Goal: Entertainment & Leisure: Browse casually

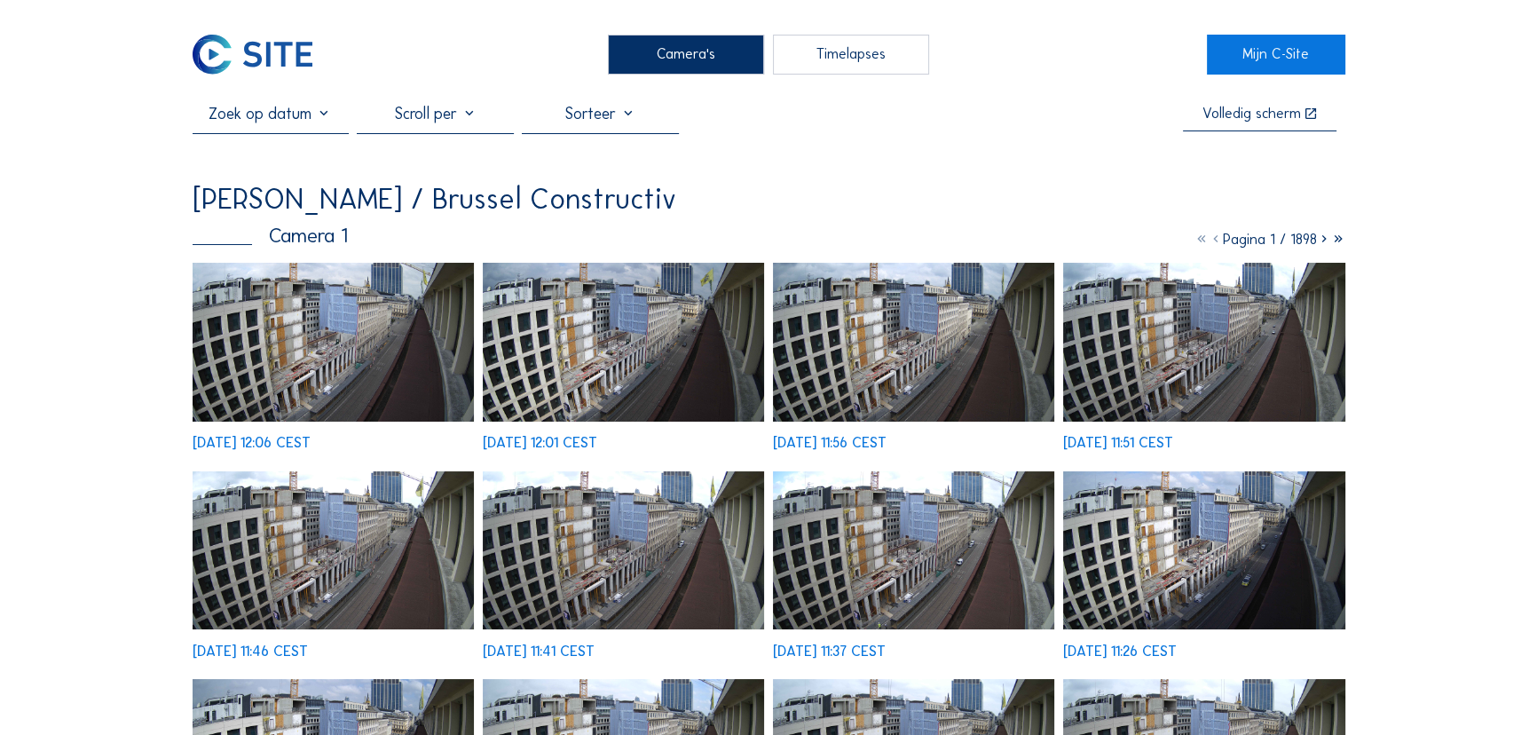
click at [372, 335] on img at bounding box center [334, 342] width 282 height 159
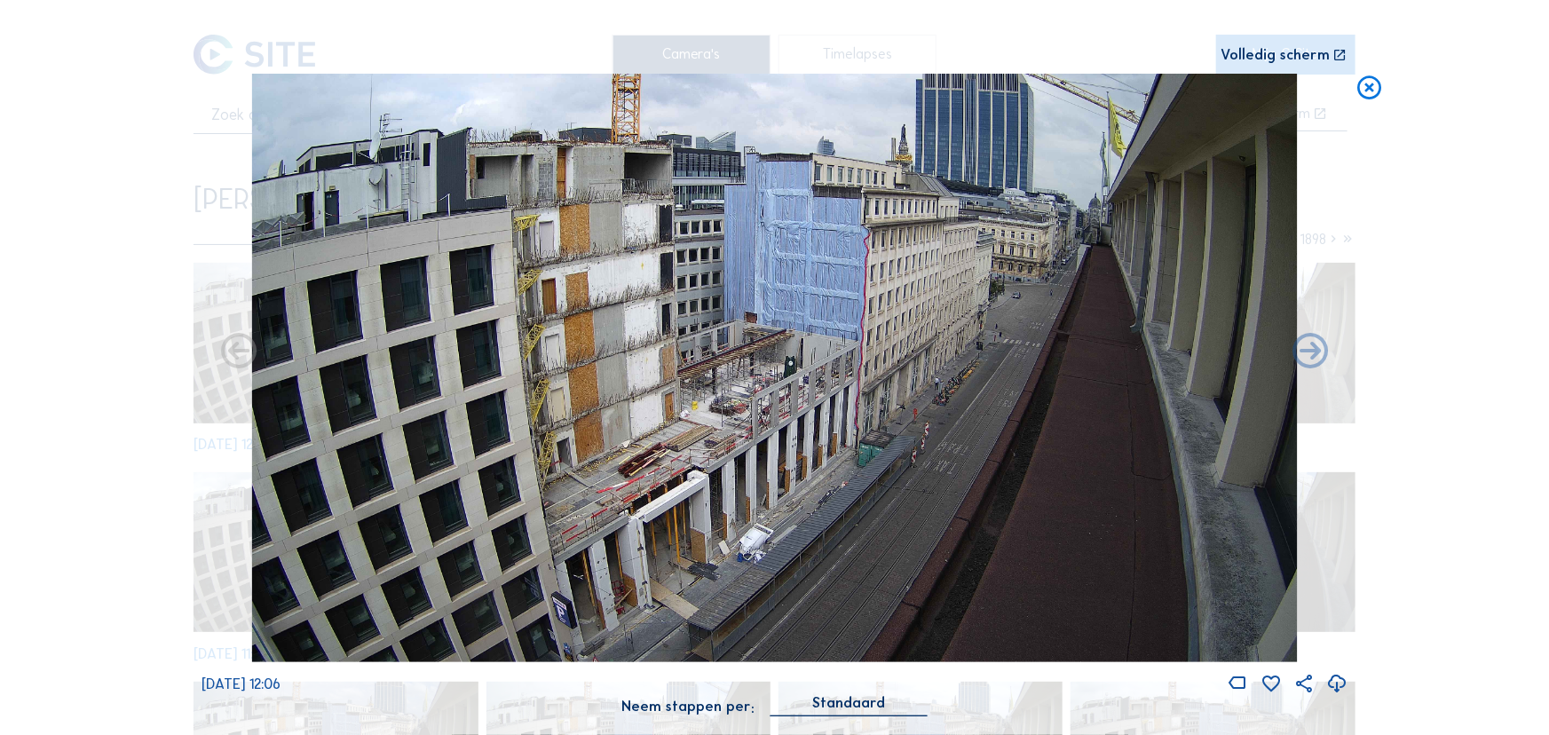
click at [1368, 92] on icon at bounding box center [1369, 88] width 28 height 29
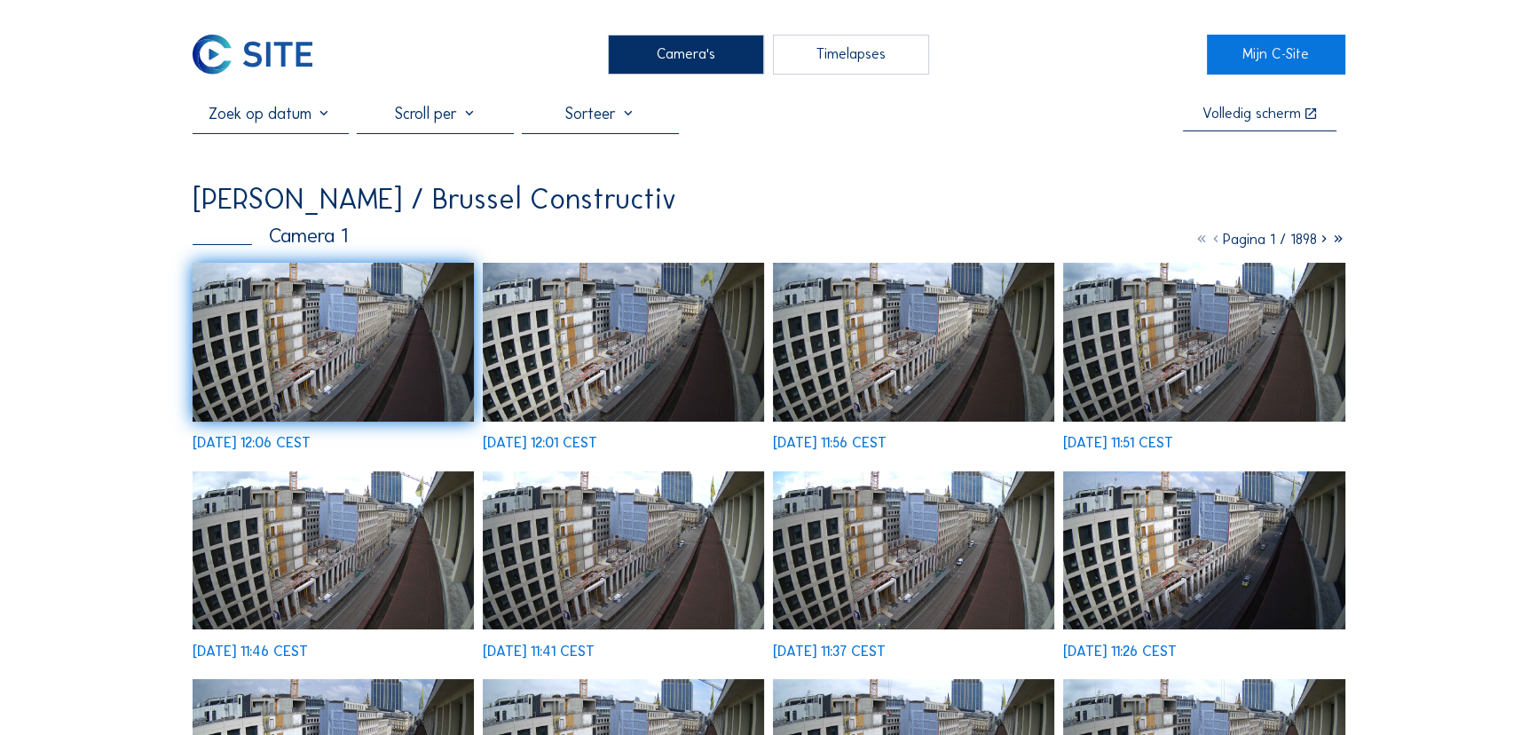
click at [418, 345] on img at bounding box center [334, 342] width 282 height 159
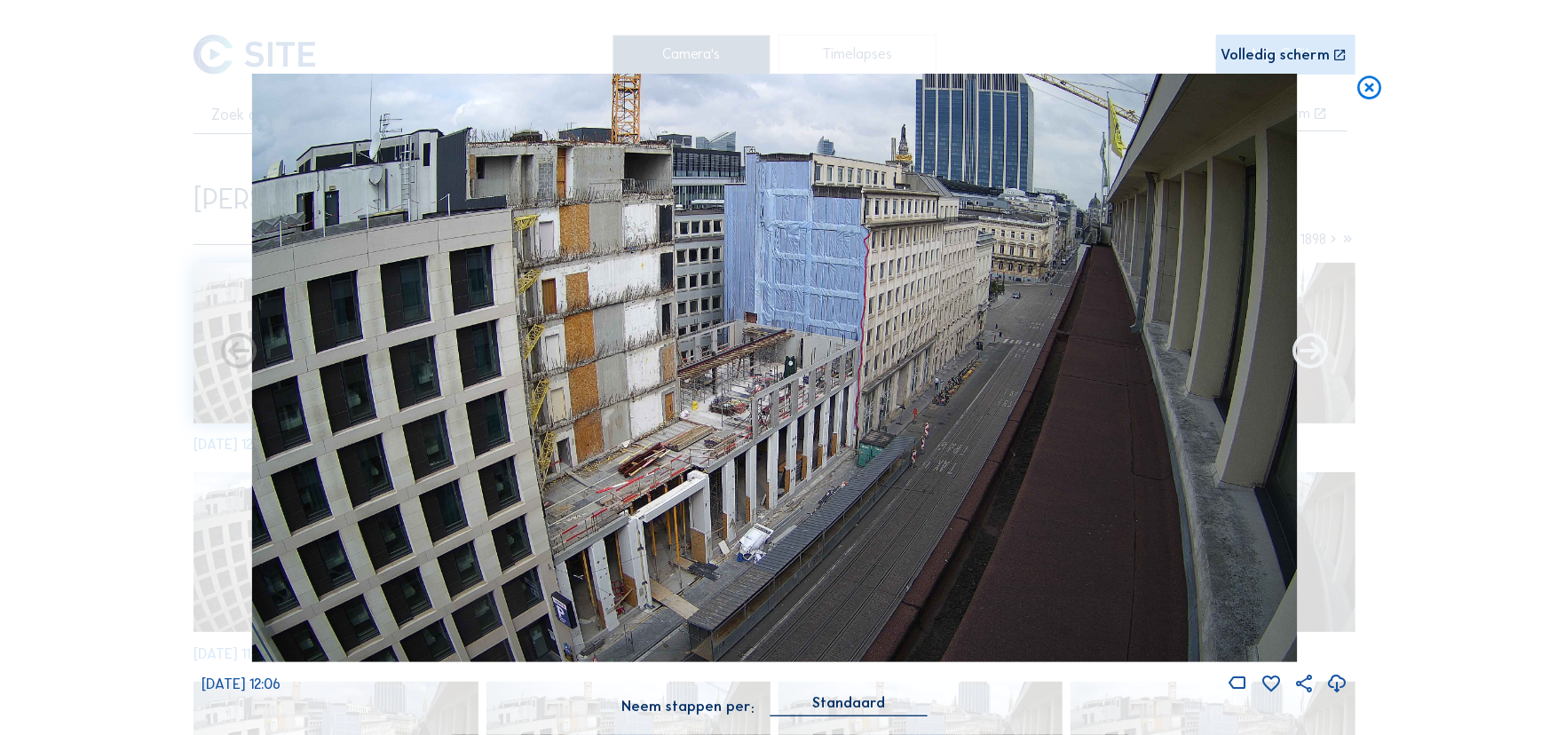
click at [1312, 361] on icon at bounding box center [1310, 352] width 43 height 43
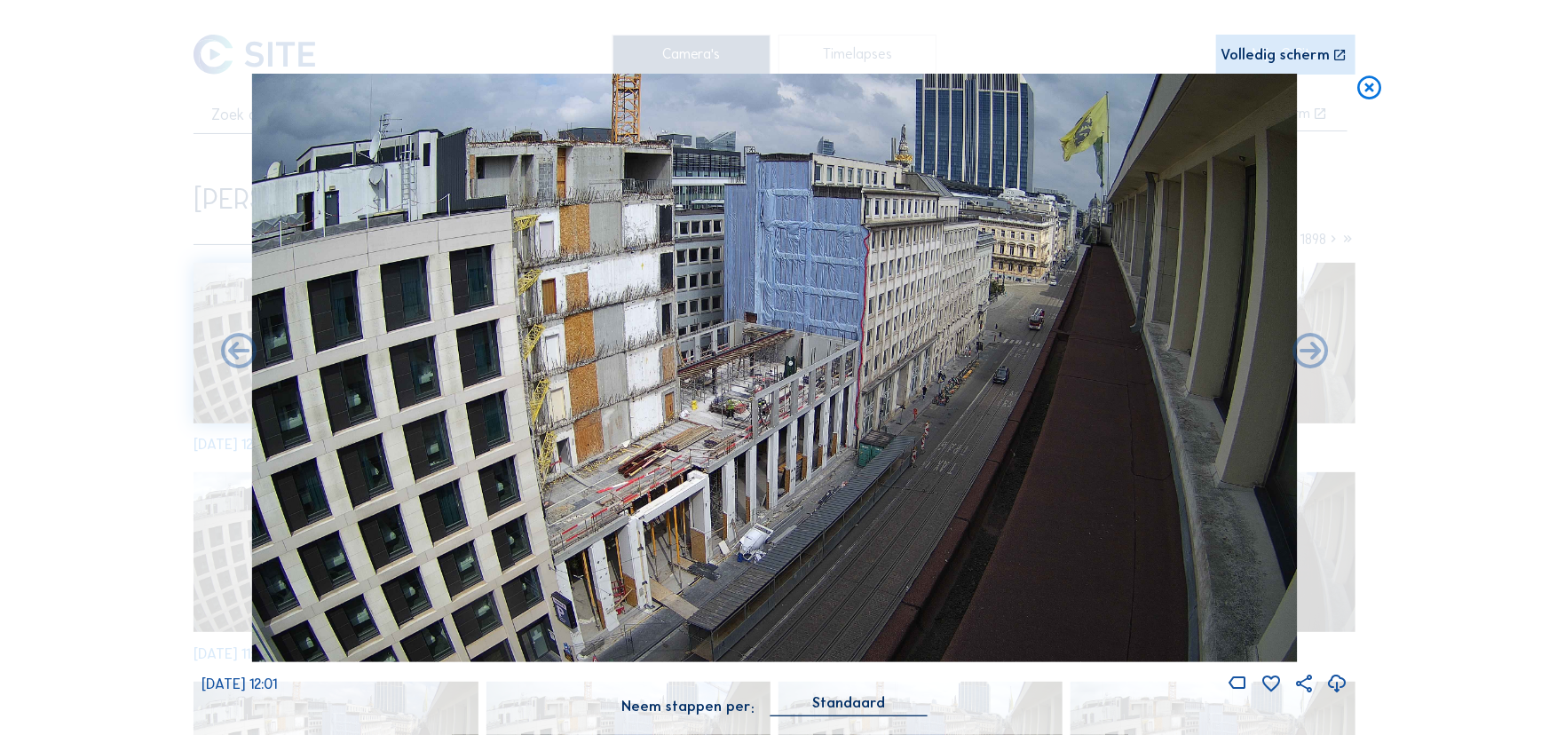
click at [1312, 361] on icon at bounding box center [1310, 352] width 43 height 43
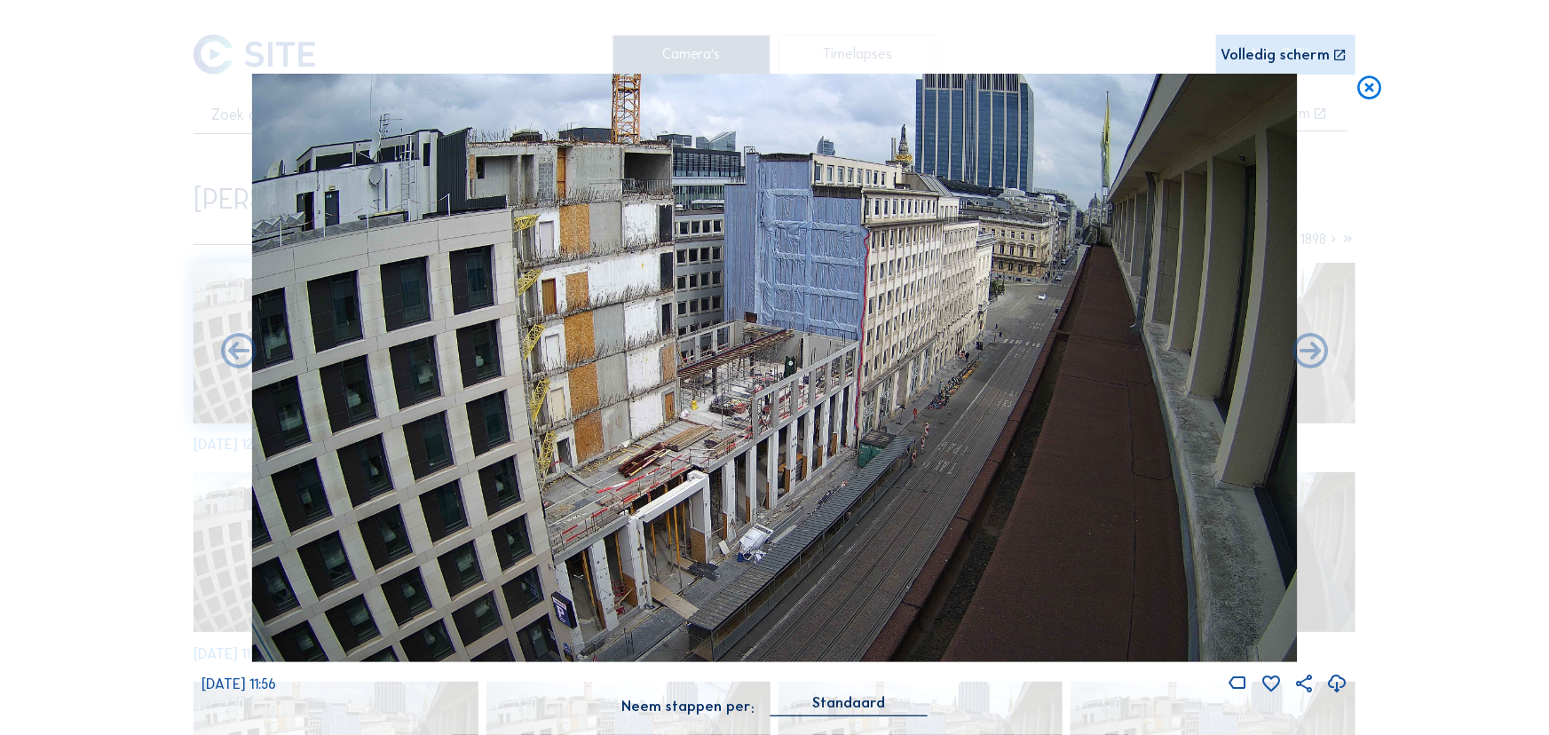
click at [1312, 361] on icon at bounding box center [1310, 352] width 43 height 43
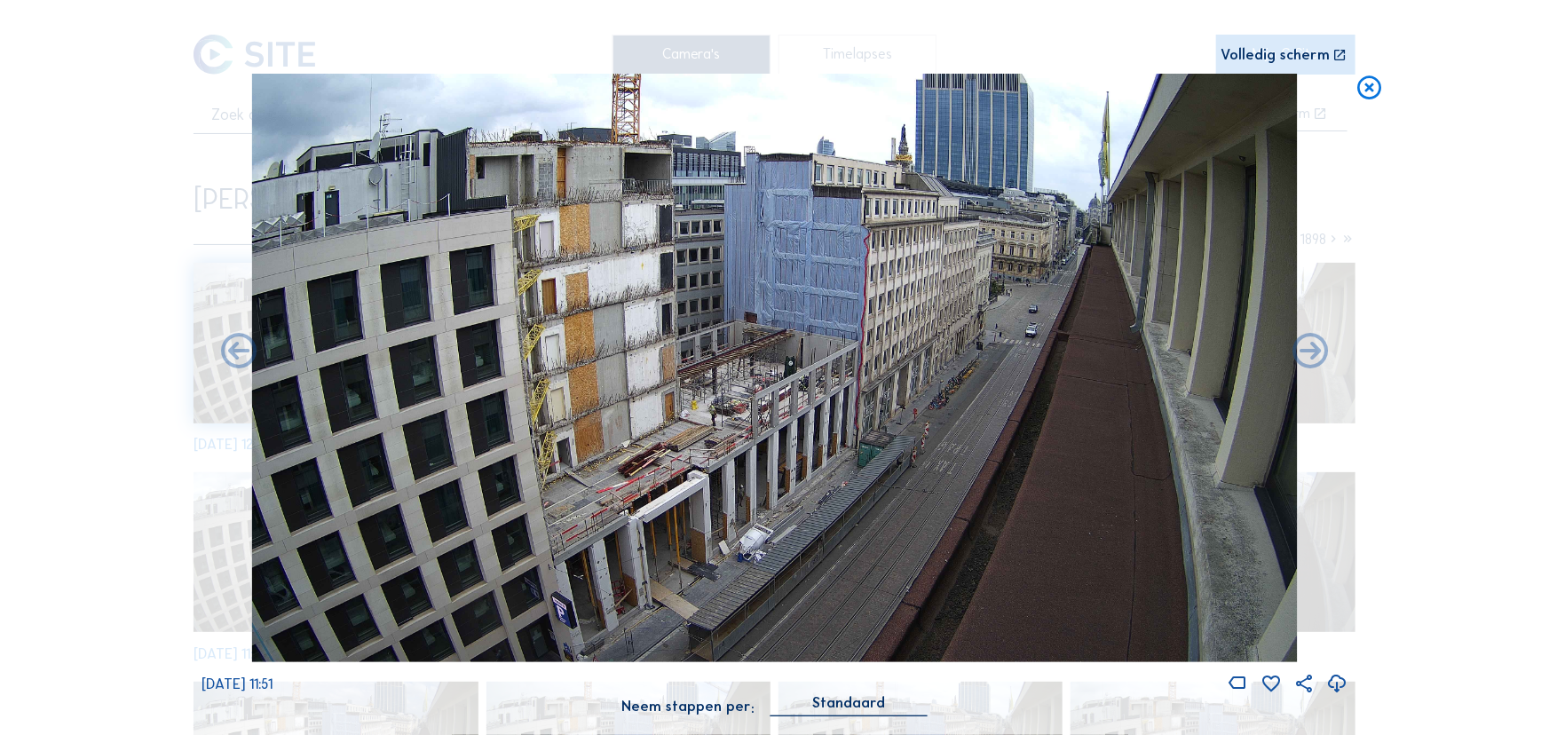
click at [1312, 361] on icon at bounding box center [1310, 352] width 43 height 43
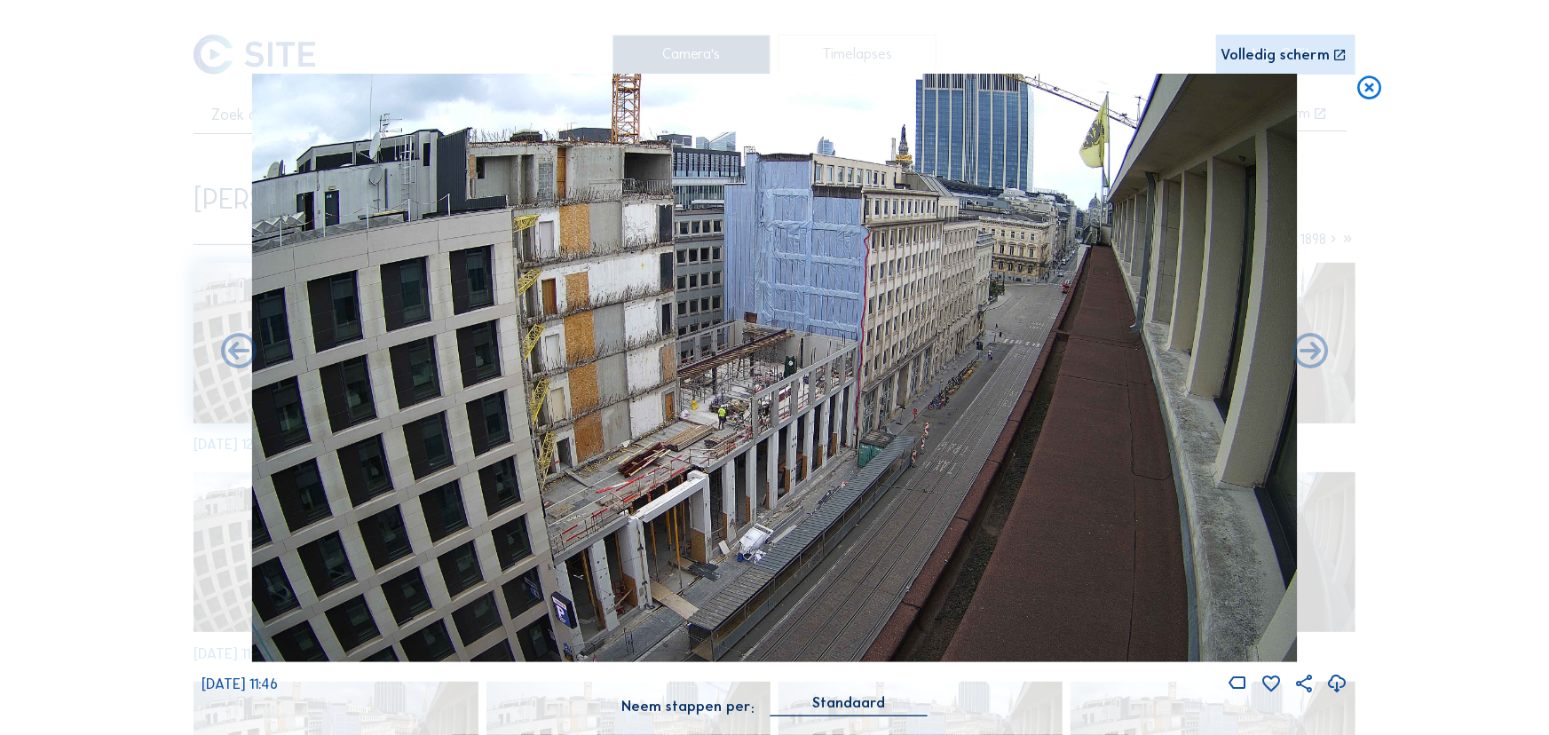
click at [1312, 361] on icon at bounding box center [1310, 352] width 43 height 43
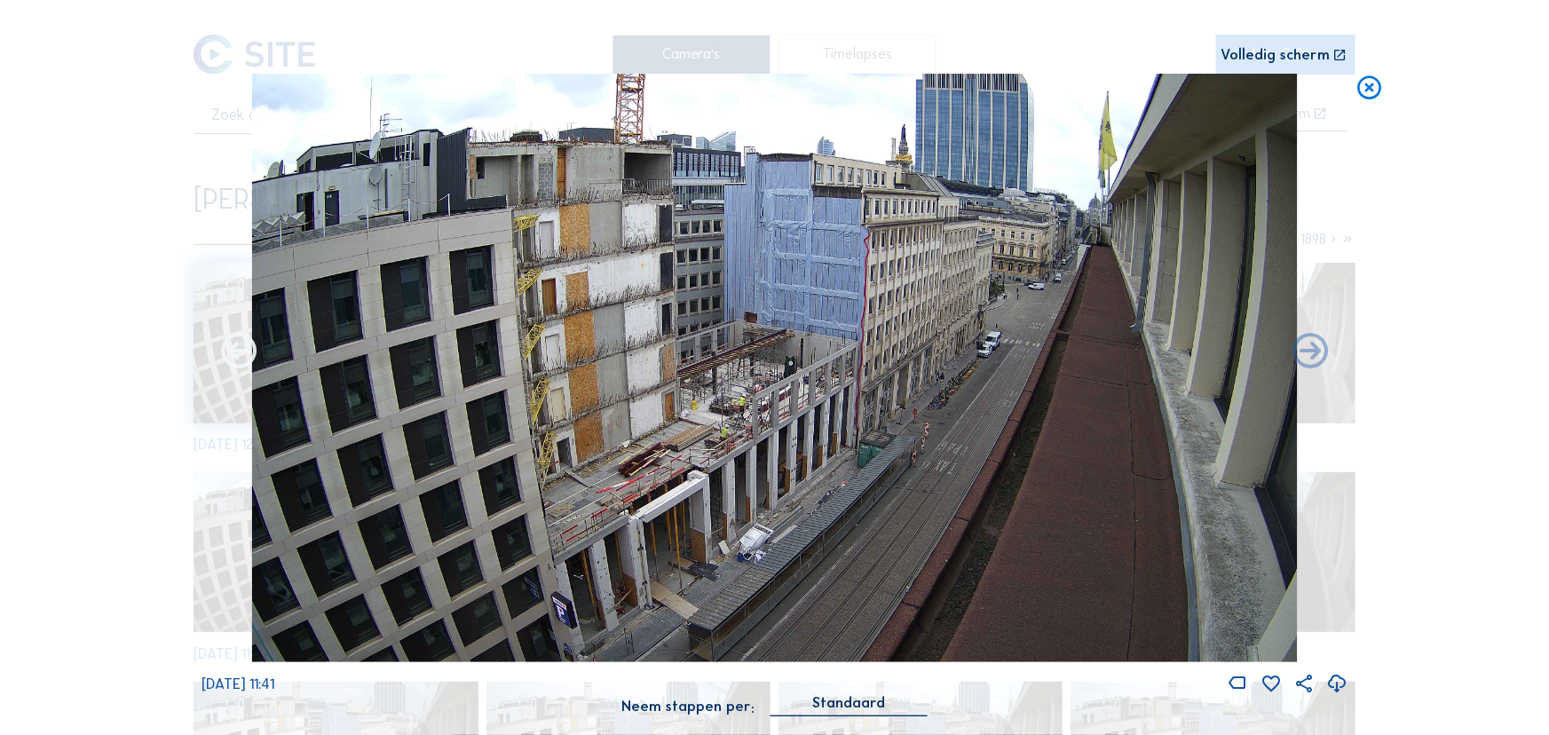
click at [240, 355] on icon at bounding box center [238, 352] width 43 height 43
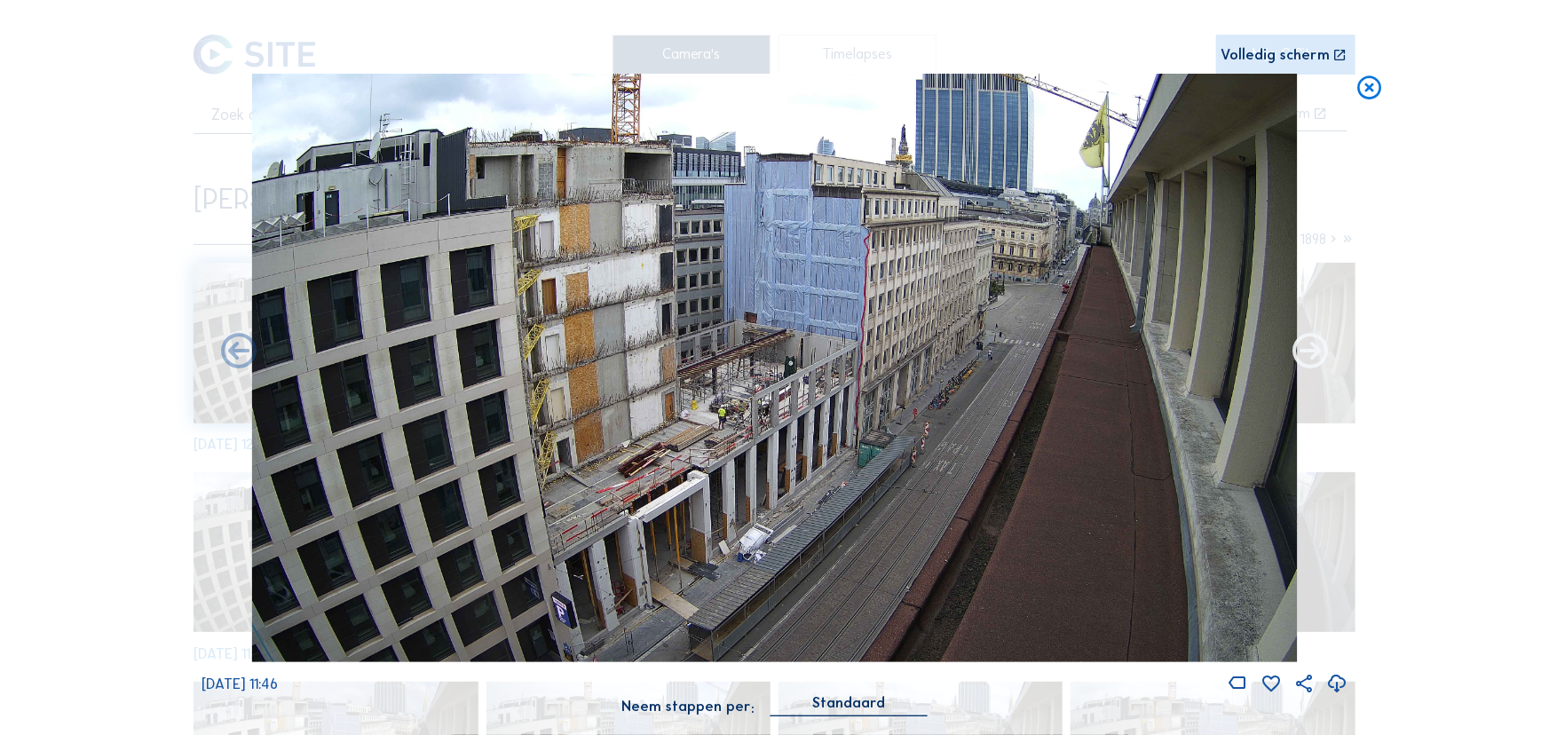
click at [1312, 359] on icon at bounding box center [1310, 352] width 43 height 43
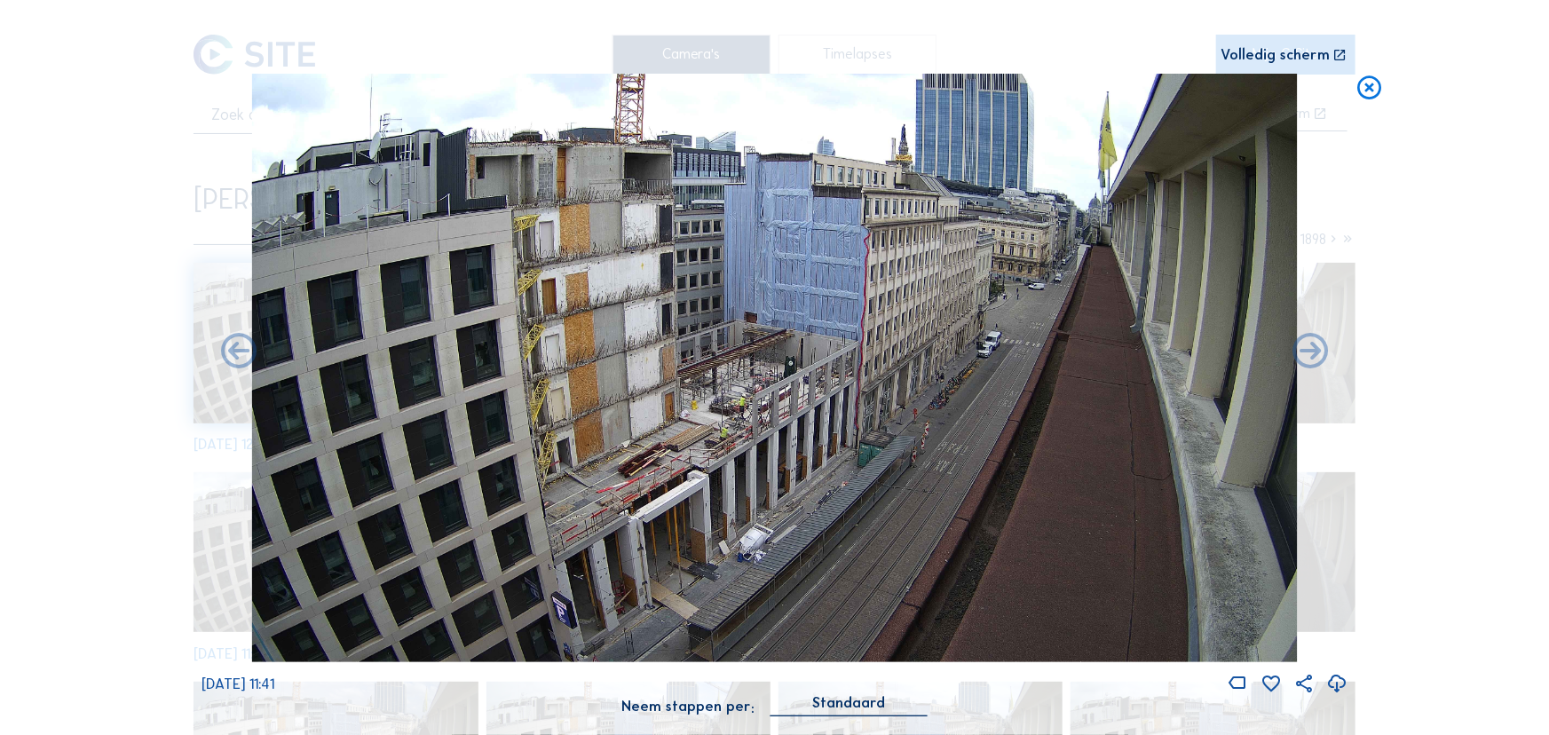
click at [1312, 359] on icon at bounding box center [1310, 352] width 43 height 43
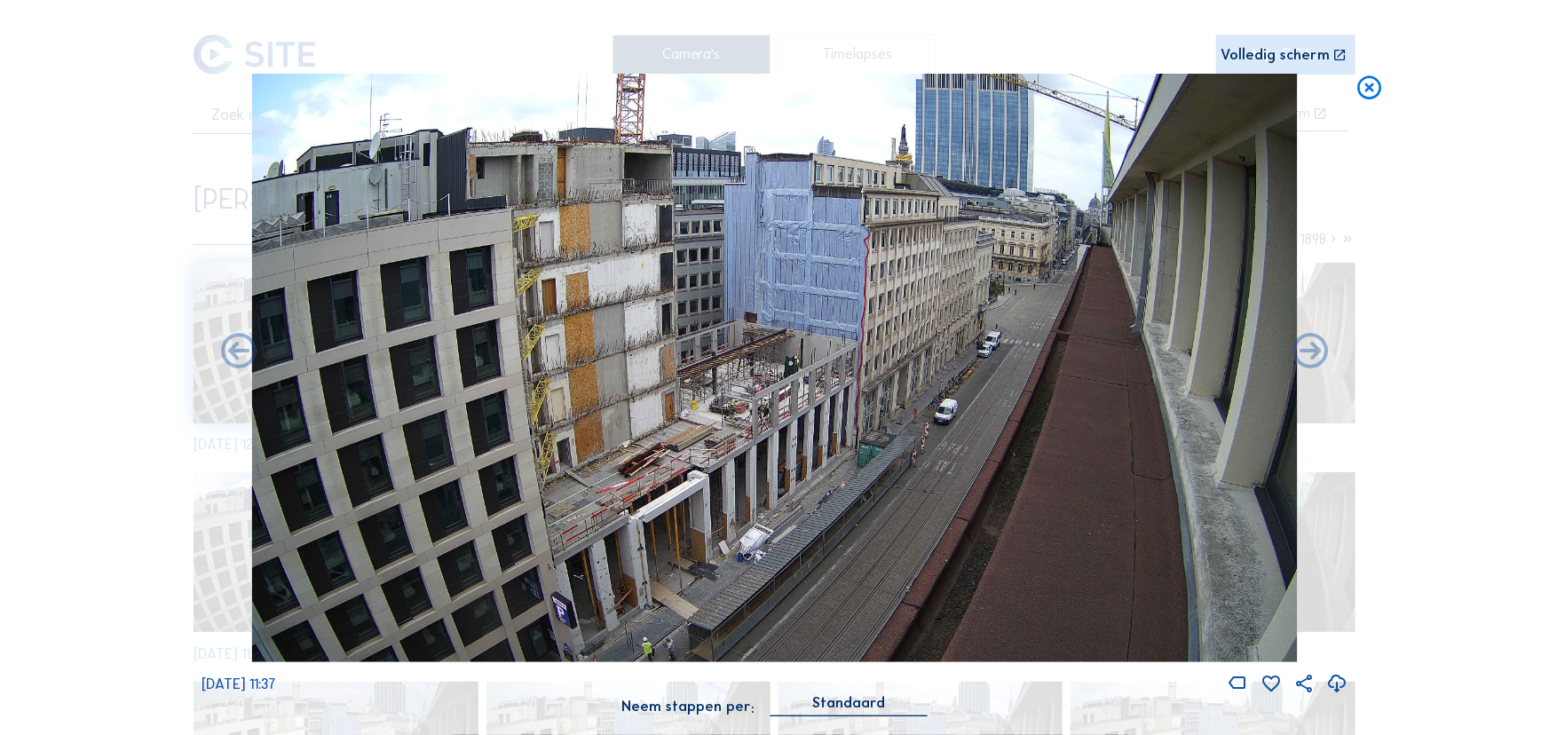
click at [1312, 359] on icon at bounding box center [1310, 352] width 43 height 43
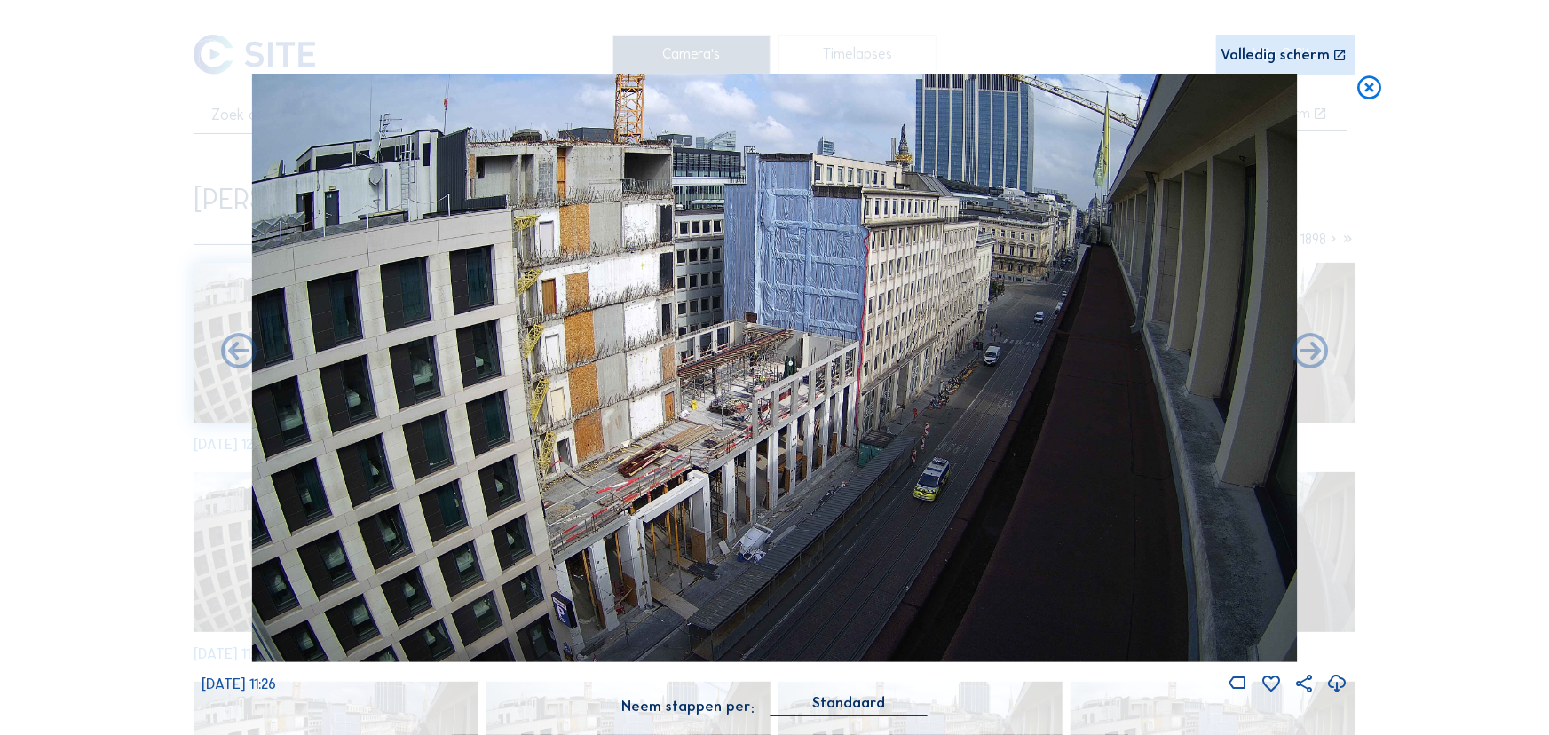
click at [1312, 359] on icon at bounding box center [1310, 352] width 43 height 43
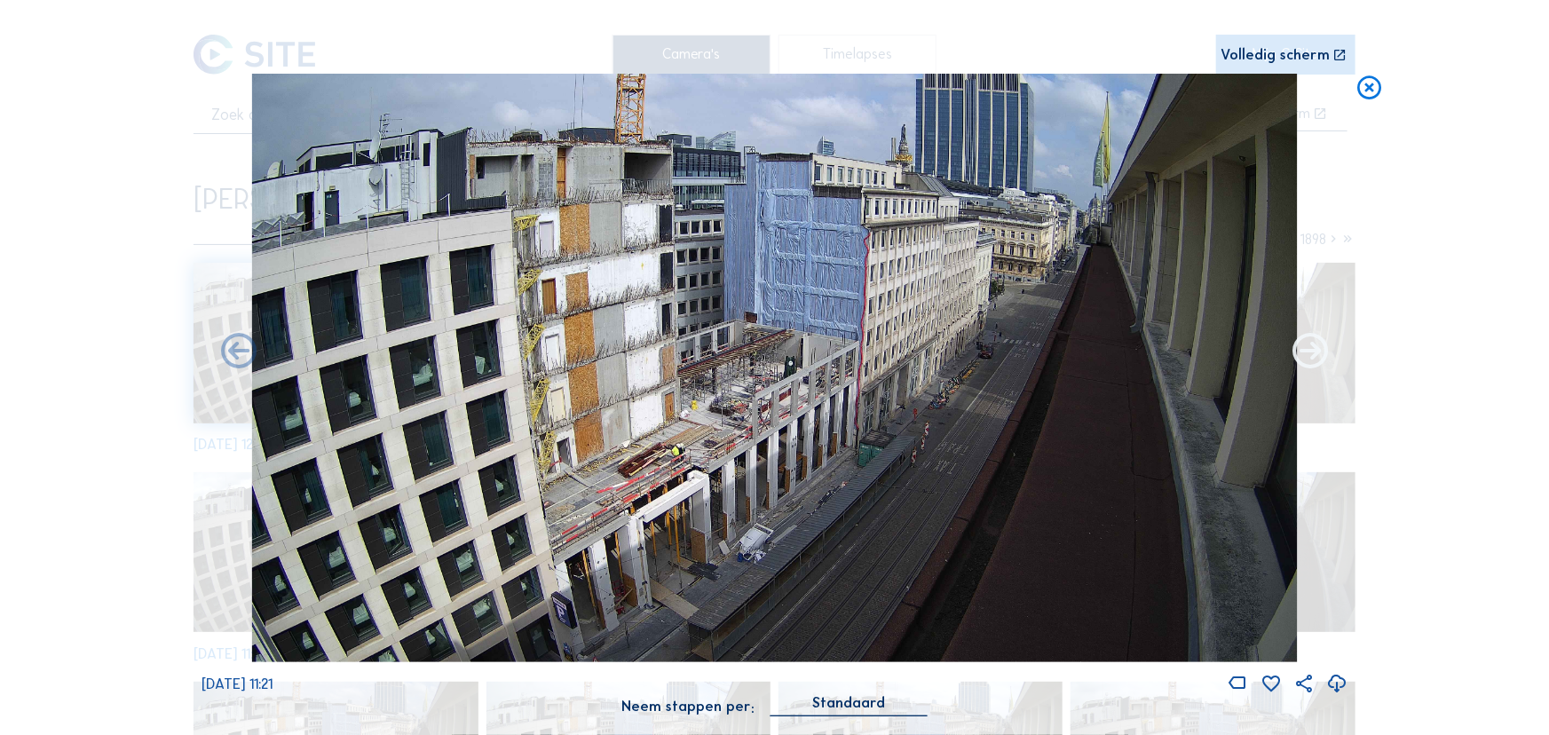
click at [1307, 356] on icon at bounding box center [1310, 352] width 43 height 43
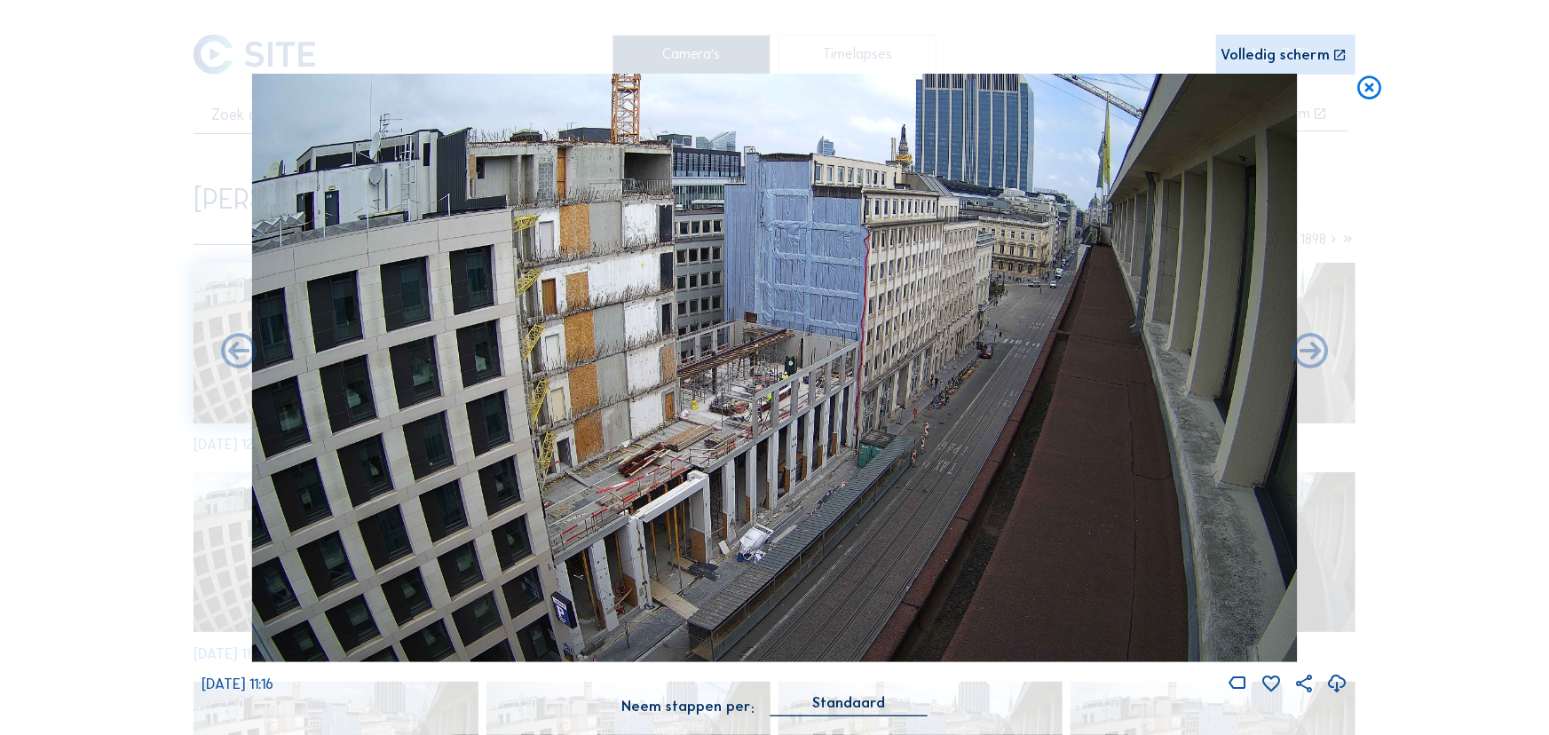
click at [1307, 356] on icon at bounding box center [1310, 352] width 43 height 43
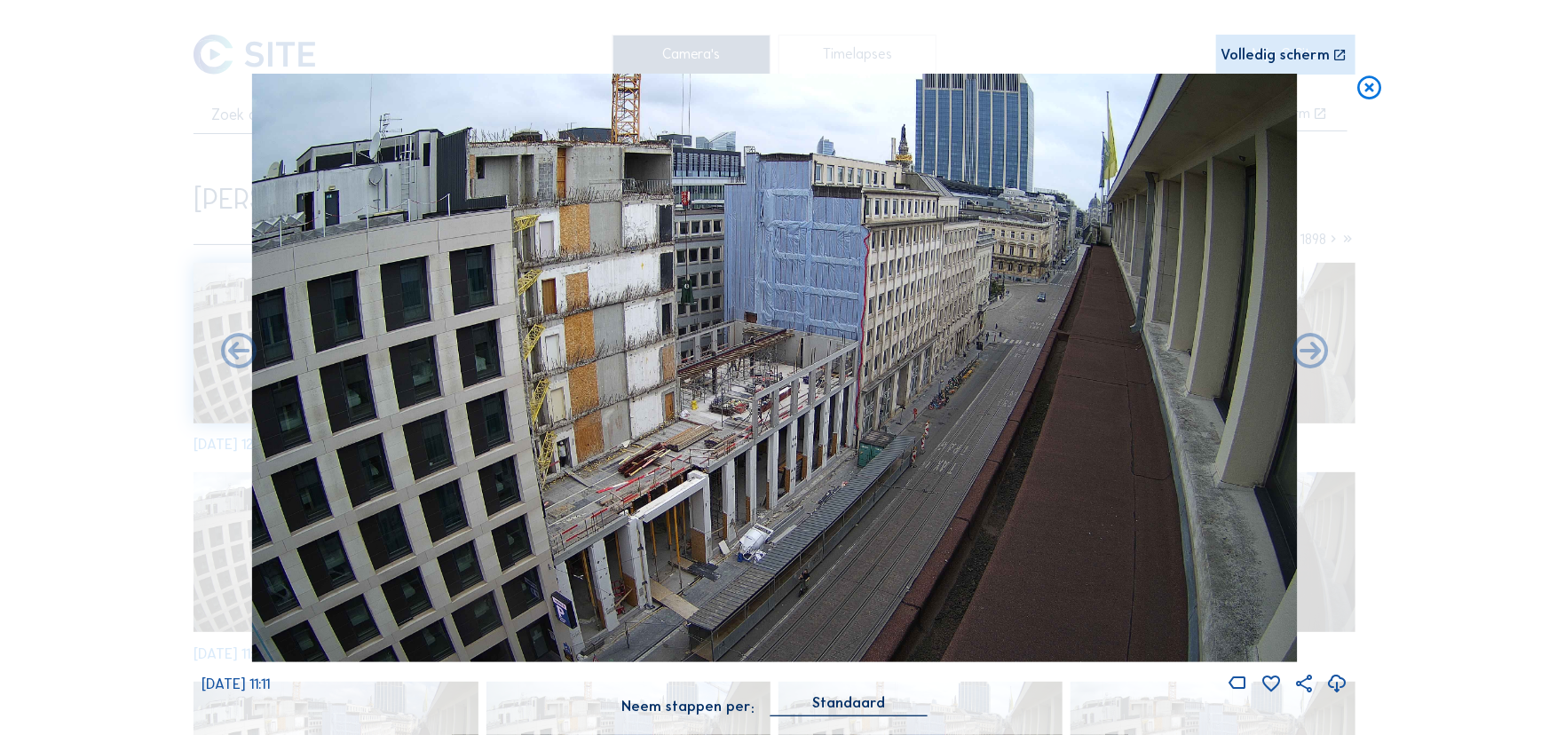
click at [1307, 356] on icon at bounding box center [1310, 352] width 43 height 43
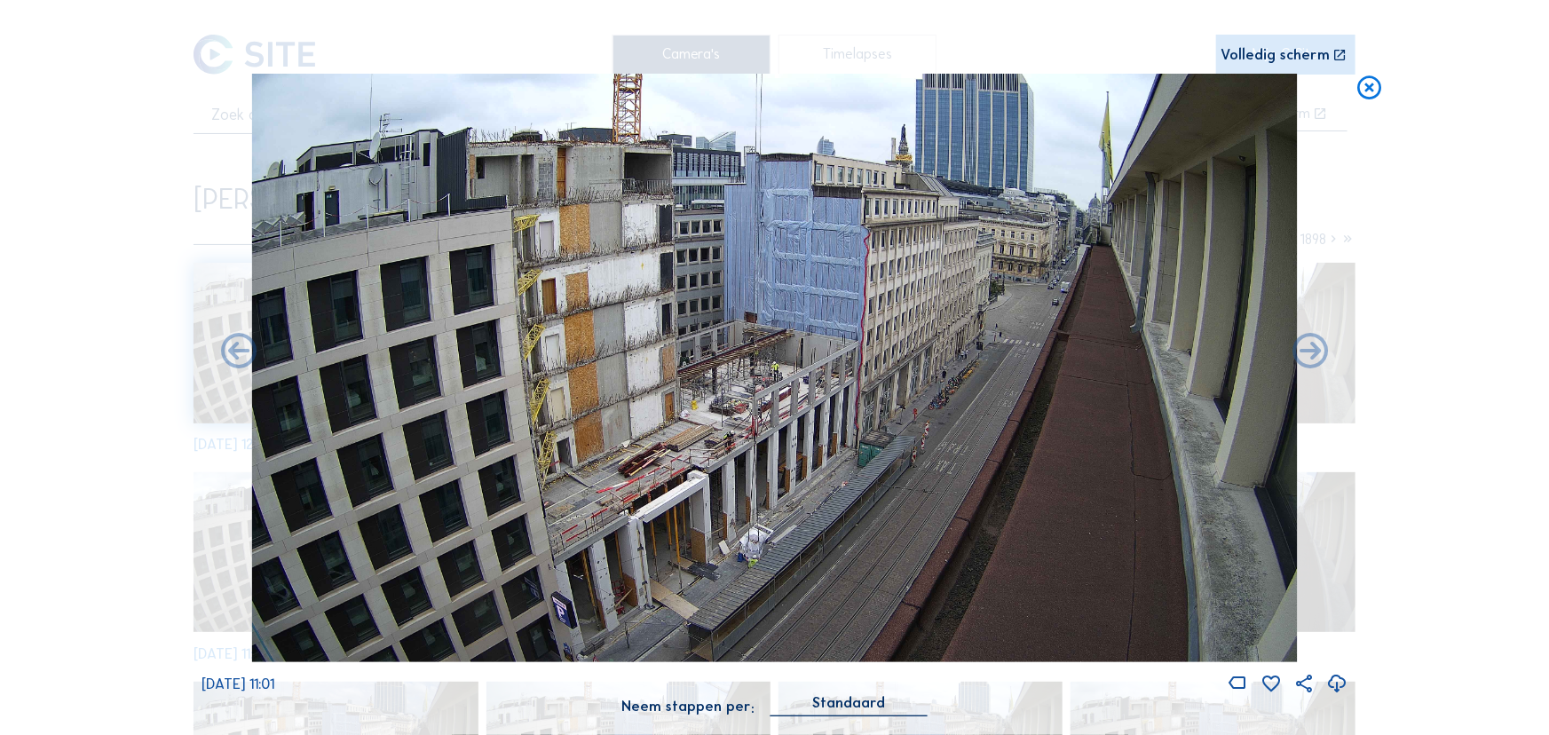
click at [1372, 92] on icon at bounding box center [1369, 88] width 28 height 29
